Goal: Transaction & Acquisition: Purchase product/service

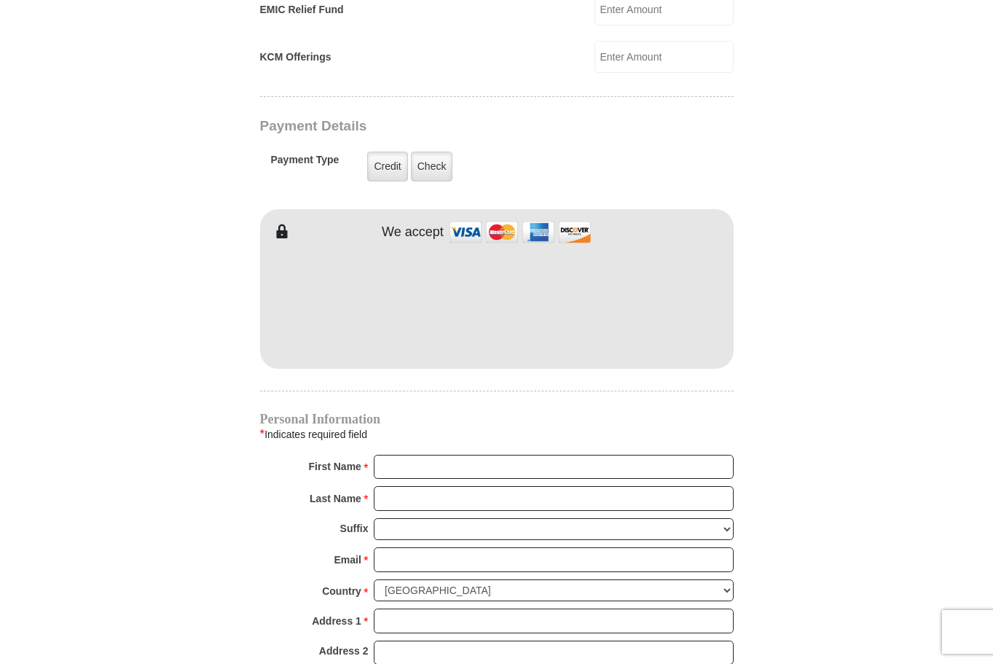
scroll to position [1103, 0]
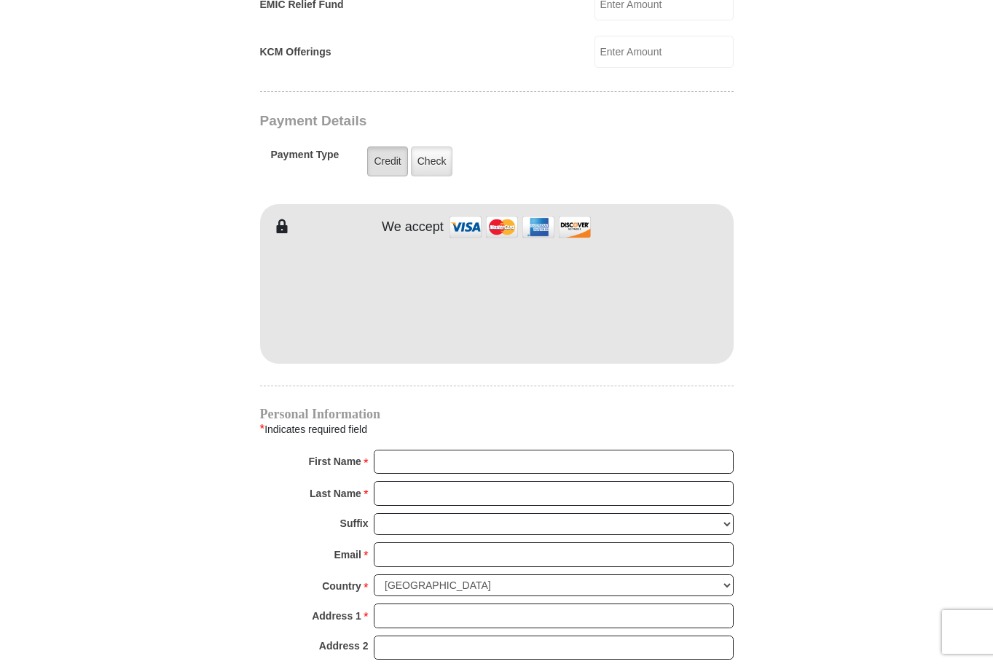
click at [407, 176] on label "Credit" at bounding box center [387, 161] width 40 height 30
click at [0, 0] on input "Credit" at bounding box center [0, 0] width 0 height 0
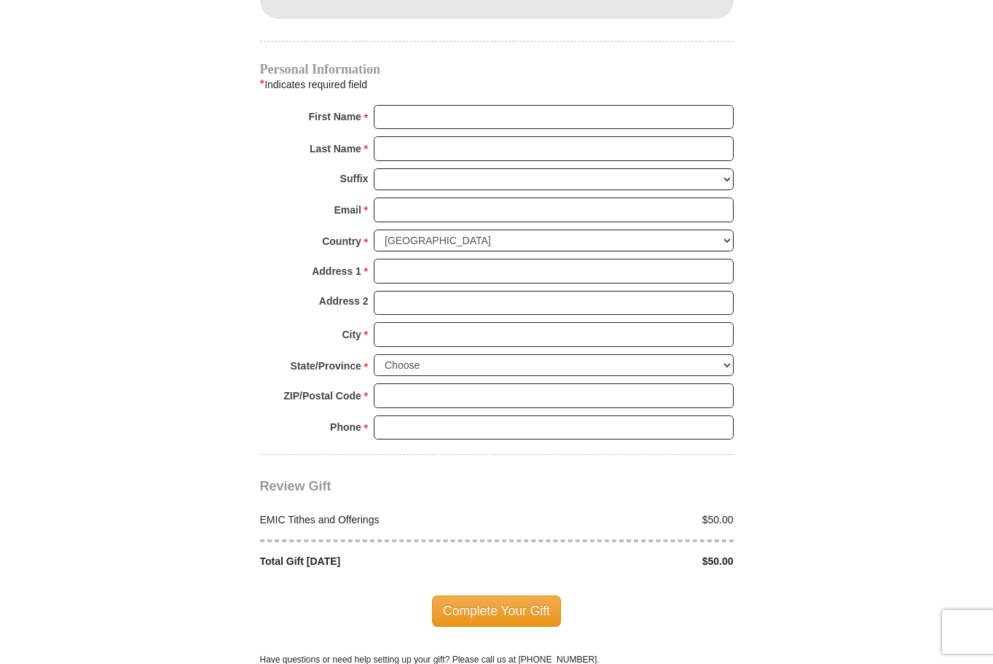
scroll to position [1604, 0]
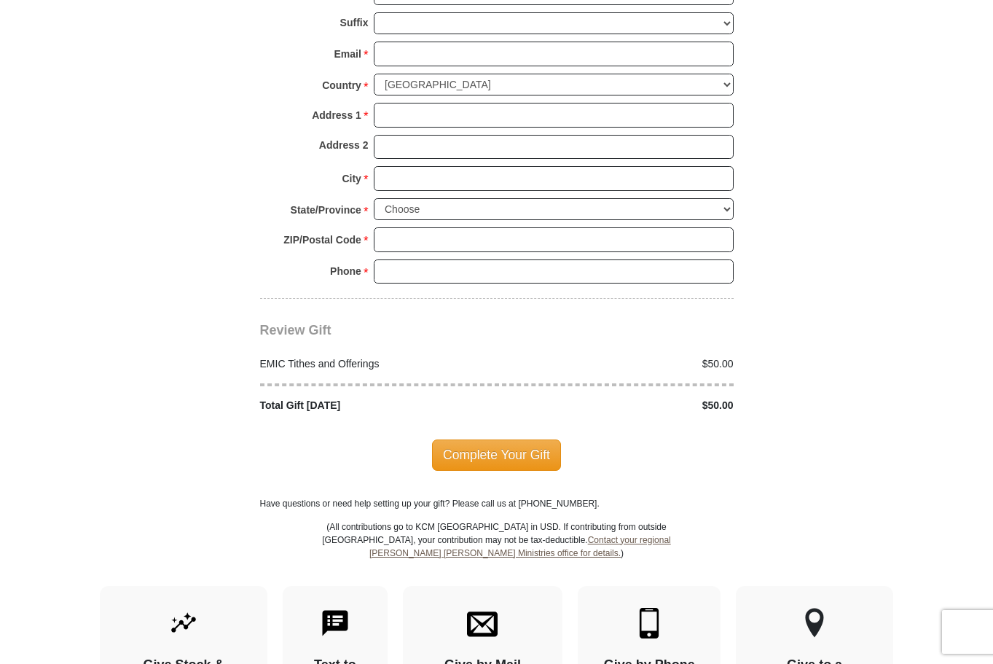
drag, startPoint x: 401, startPoint y: 261, endPoint x: 410, endPoint y: 249, distance: 15.2
type input "Robert"
type input "Craig"
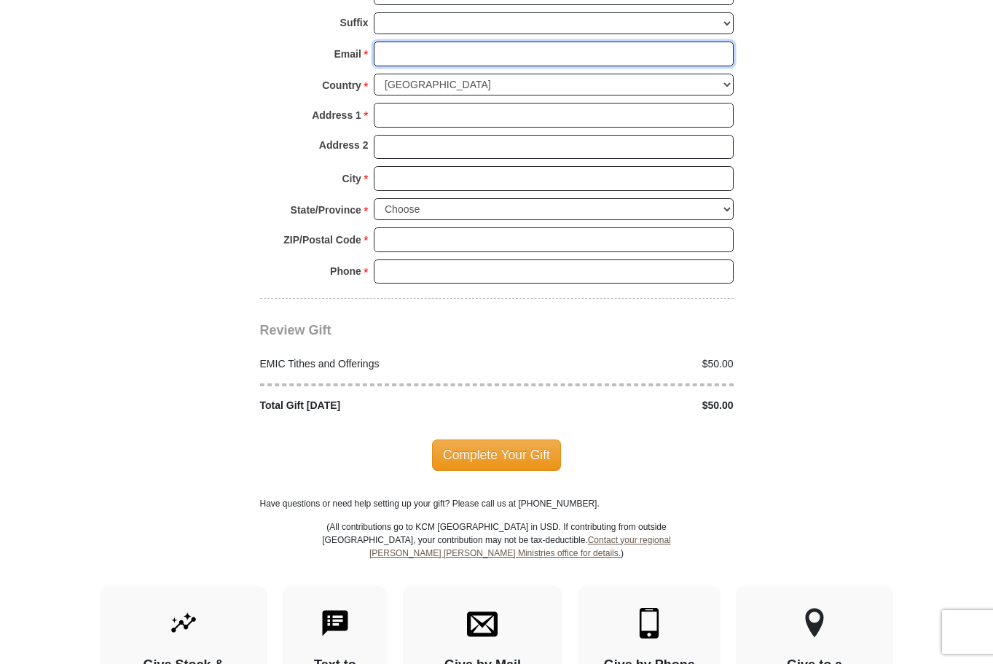
click at [385, 66] on input "Email *" at bounding box center [554, 54] width 360 height 25
type input "bvcraig@gmail.com"
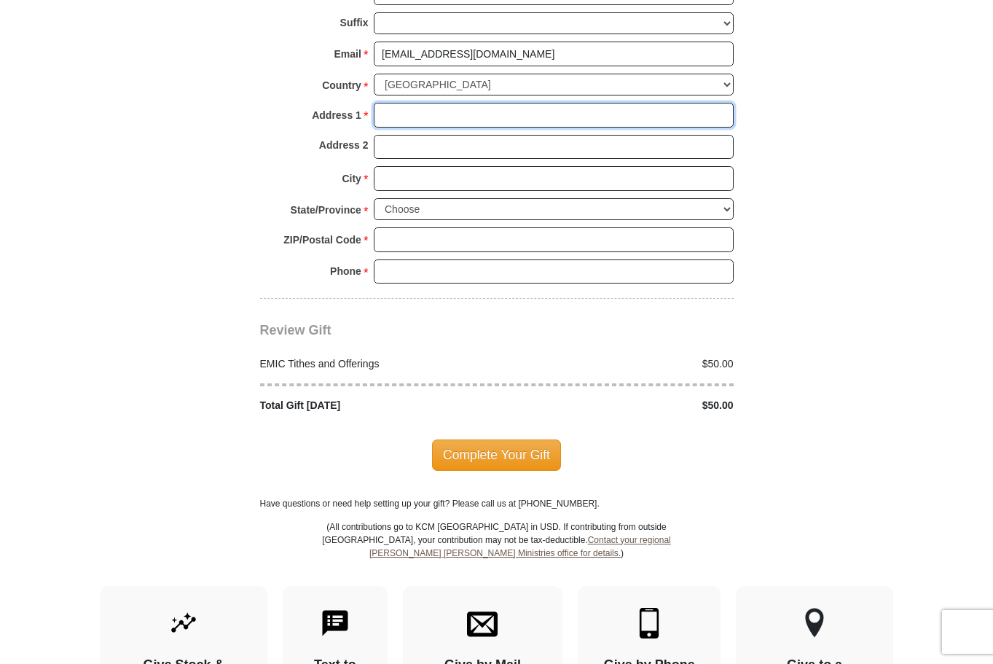
click at [396, 128] on input "Address 1 *" at bounding box center [554, 115] width 360 height 25
type input "1708 Princeton"
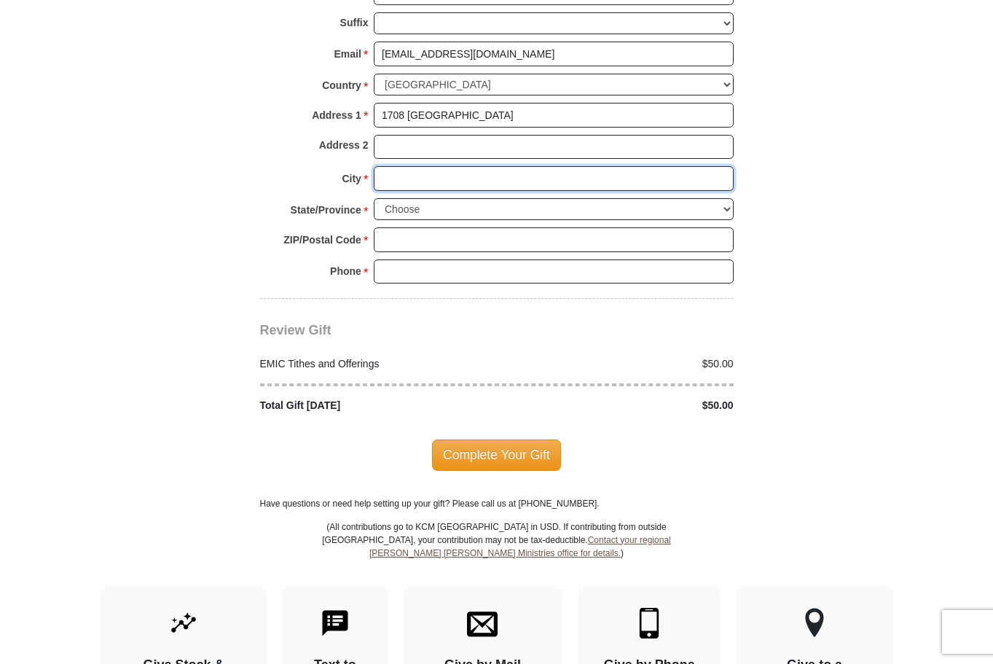
click at [407, 191] on input "City *" at bounding box center [554, 178] width 360 height 25
click at [380, 191] on input "City" at bounding box center [554, 178] width 360 height 25
type input "PoncaCity"
click at [730, 221] on select "Choose Alabama Alaska American Samoa Arizona Arkansas Armed Forces Americas Arm…" at bounding box center [554, 209] width 360 height 23
select select "OK"
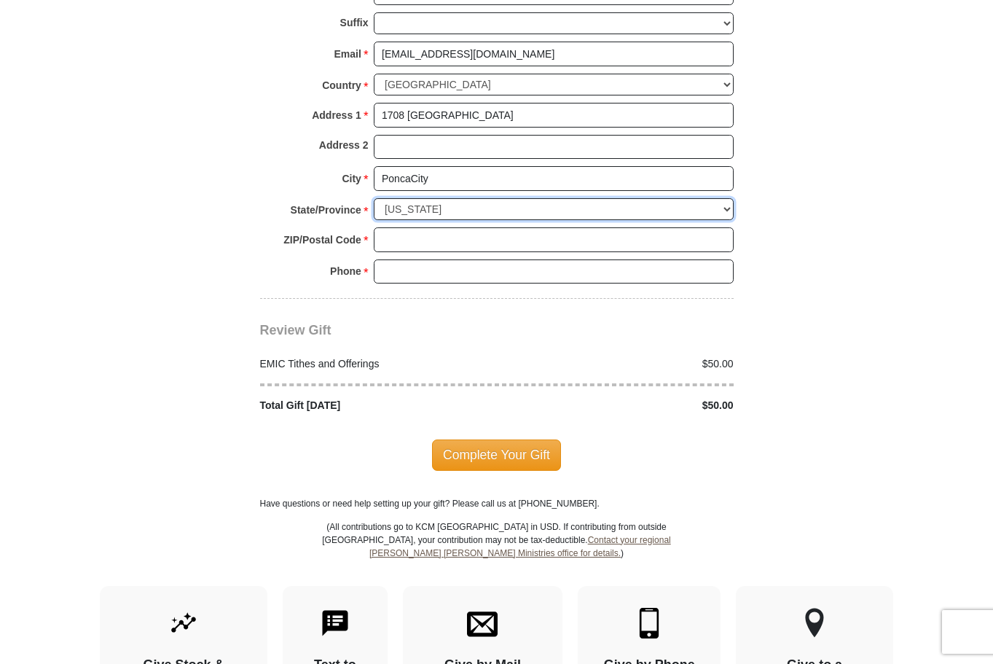
click at [374, 221] on select "Choose Alabama Alaska American Samoa Arizona Arkansas Armed Forces Americas Arm…" at bounding box center [554, 209] width 360 height 23
click at [407, 252] on input "ZIP/Postal Code *" at bounding box center [554, 239] width 360 height 25
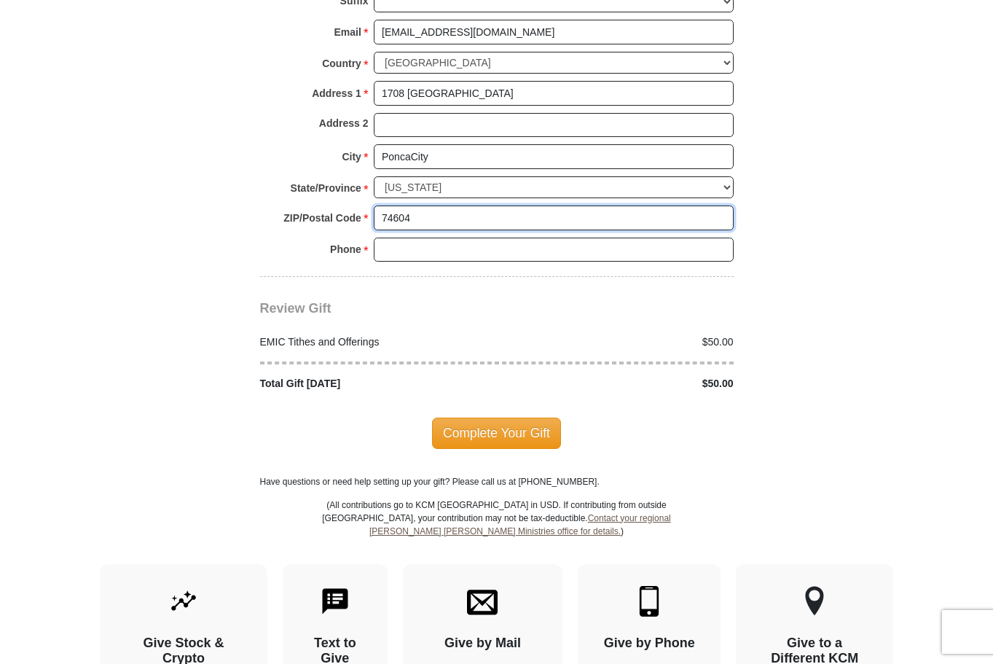
scroll to position [1627, 0]
type input "74604"
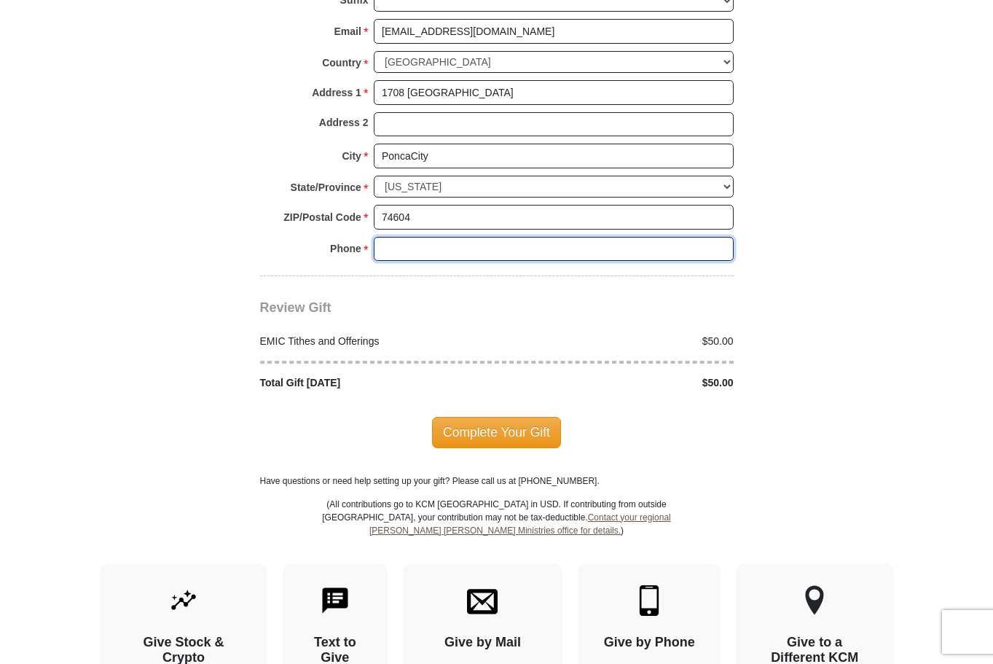
click at [417, 262] on input "Phone * *" at bounding box center [554, 249] width 360 height 25
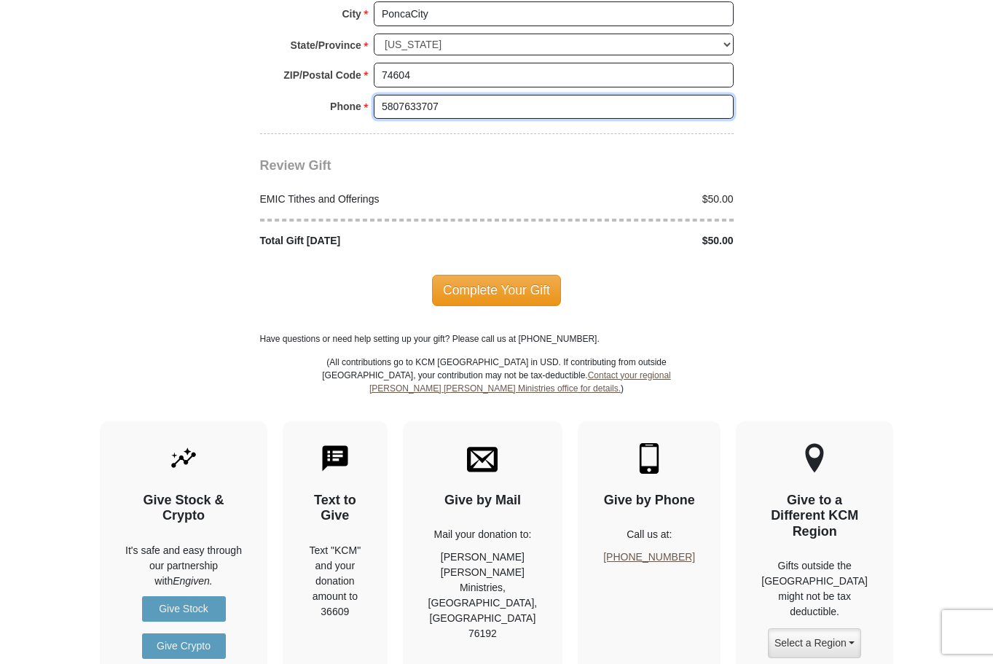
scroll to position [1858, 0]
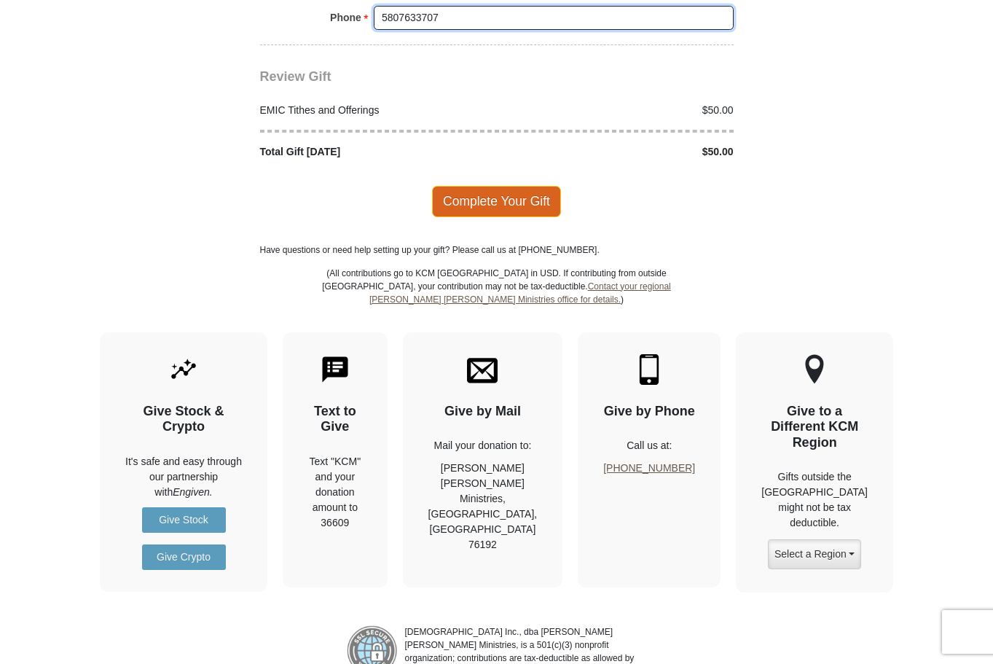
type input "5807633707"
click at [504, 216] on span "Complete Your Gift" at bounding box center [496, 201] width 129 height 31
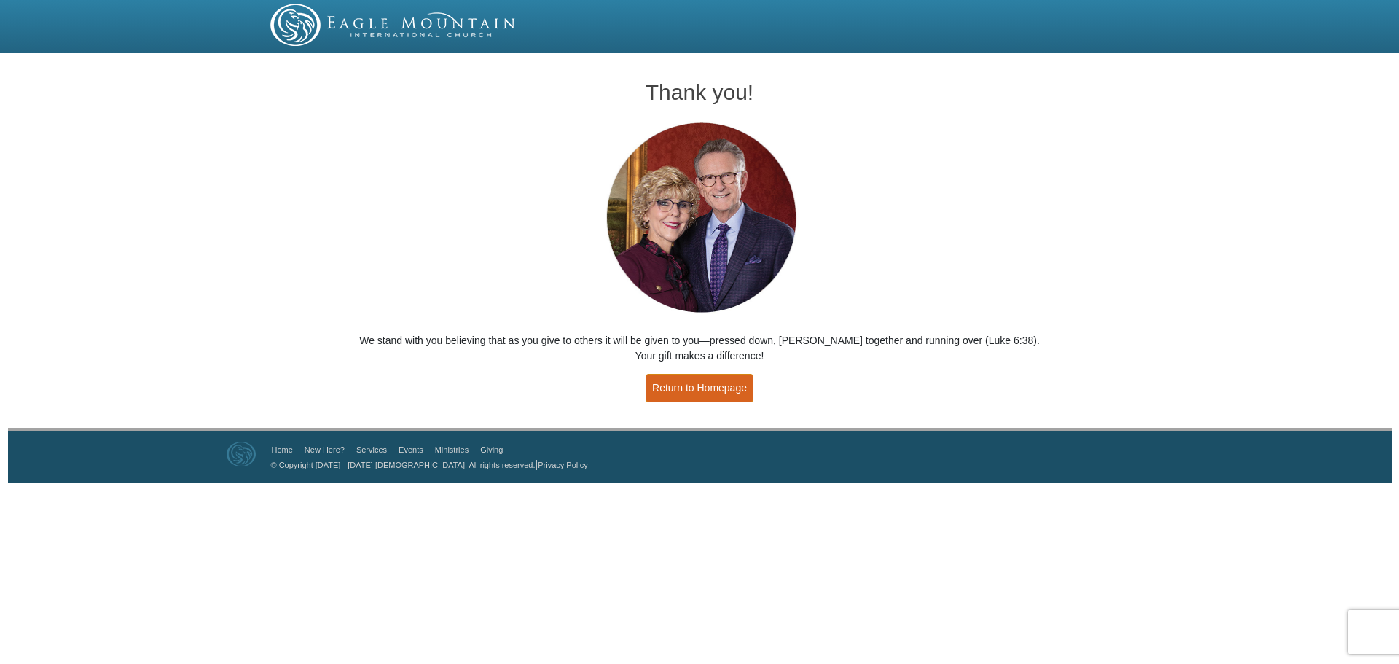
click at [674, 402] on link "Return to Homepage" at bounding box center [700, 388] width 108 height 28
